Goal: Task Accomplishment & Management: Complete application form

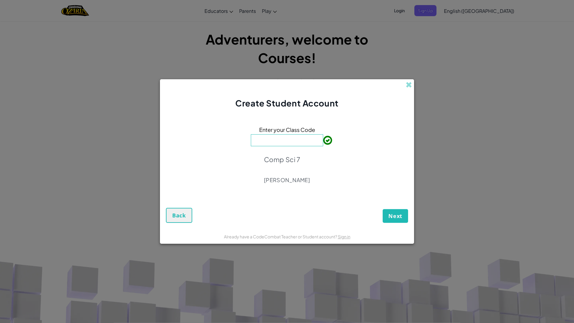
click at [280, 143] on input at bounding box center [287, 140] width 72 height 12
type input "JumpDuckHide"
click at [400, 215] on span "Next" at bounding box center [396, 215] width 14 height 7
click at [400, 215] on div "Next Back" at bounding box center [287, 210] width 242 height 25
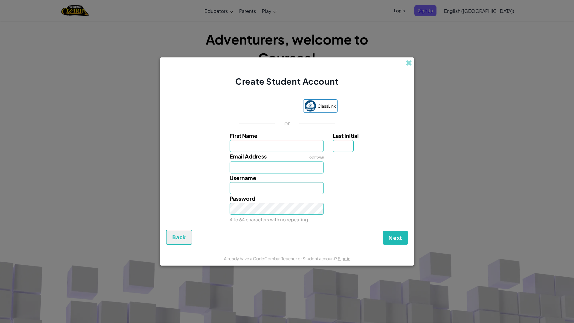
click at [264, 114] on div "ClassLink or First Name Last Initial Email Address optional Username Password 4…" at bounding box center [287, 161] width 242 height 137
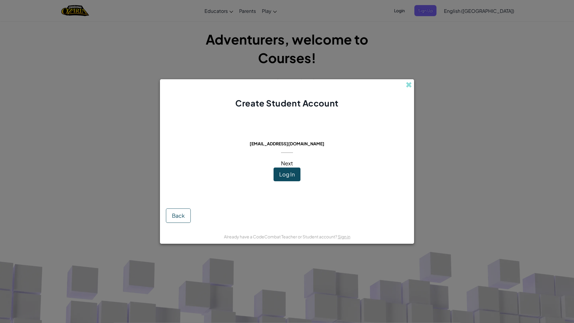
click at [291, 172] on span "Log In" at bounding box center [287, 174] width 16 height 7
